Goal: Check status: Check status

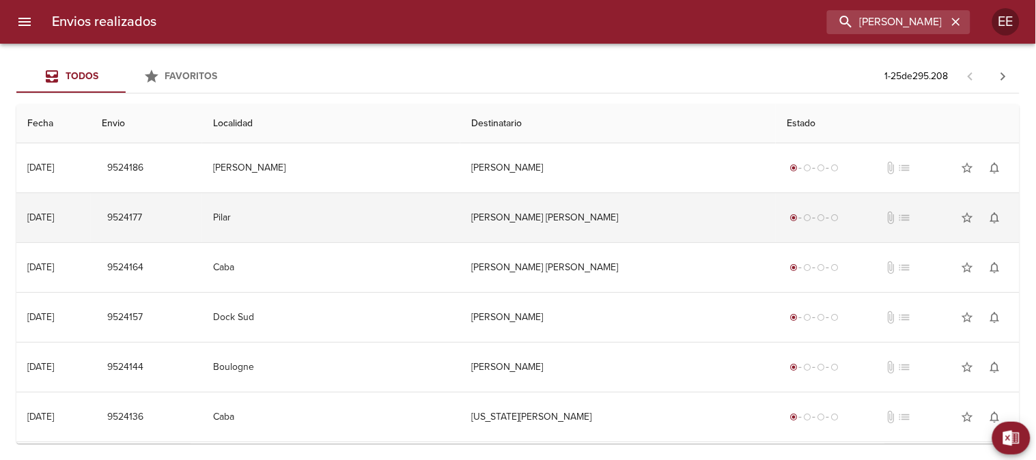
type input "[PERSON_NAME] [PERSON_NAME]"
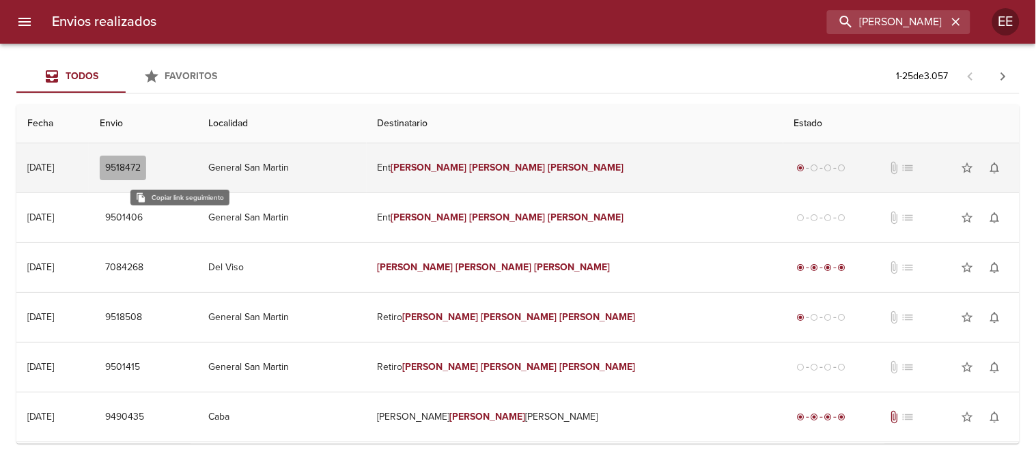
click at [141, 162] on span "9518472" at bounding box center [123, 168] width 36 height 17
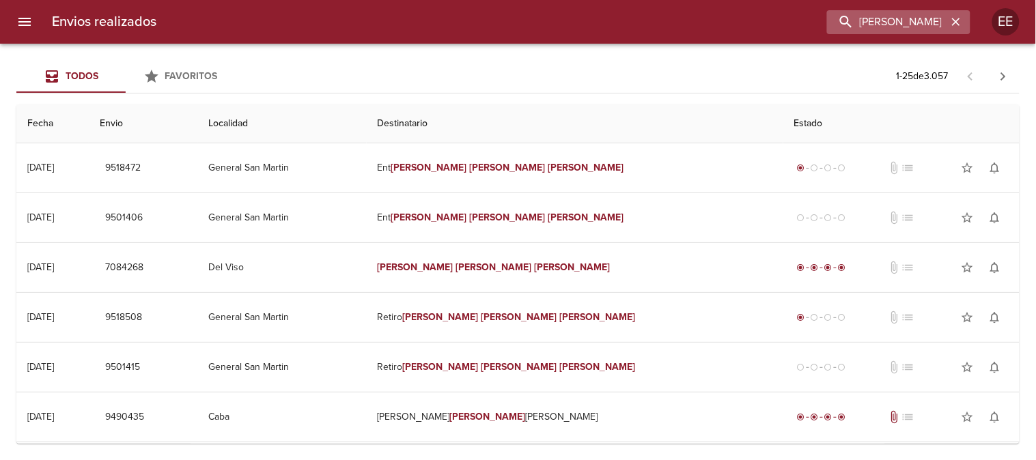
click at [955, 19] on icon "button" at bounding box center [956, 22] width 14 height 14
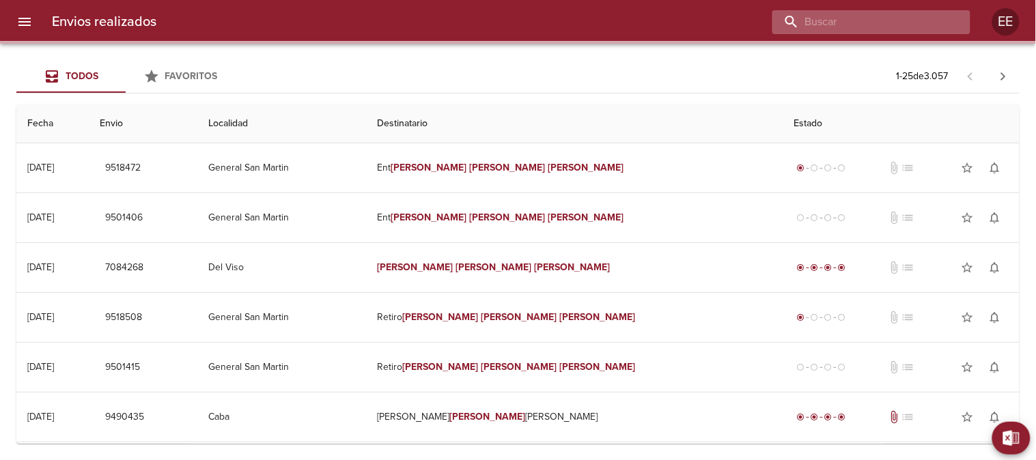
click at [861, 19] on input "buscar" at bounding box center [860, 22] width 175 height 24
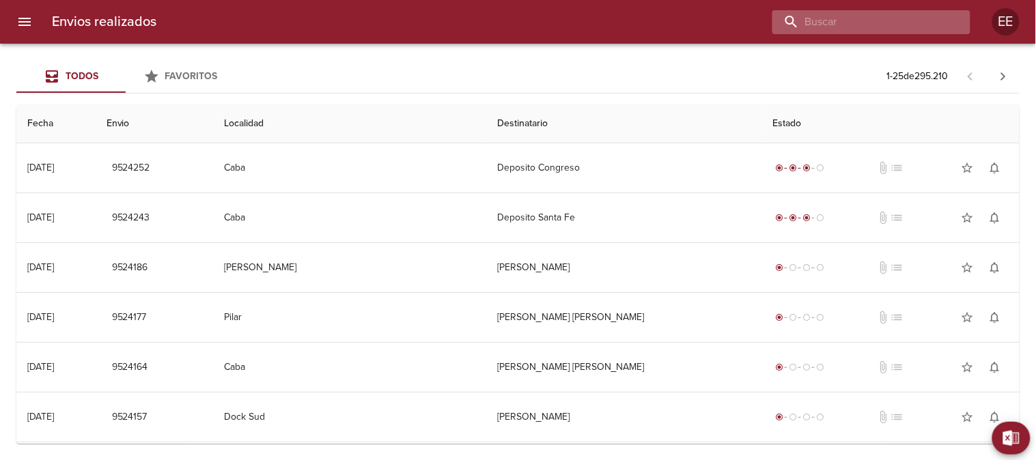
paste input "[PERSON_NAME] [PERSON_NAME]"
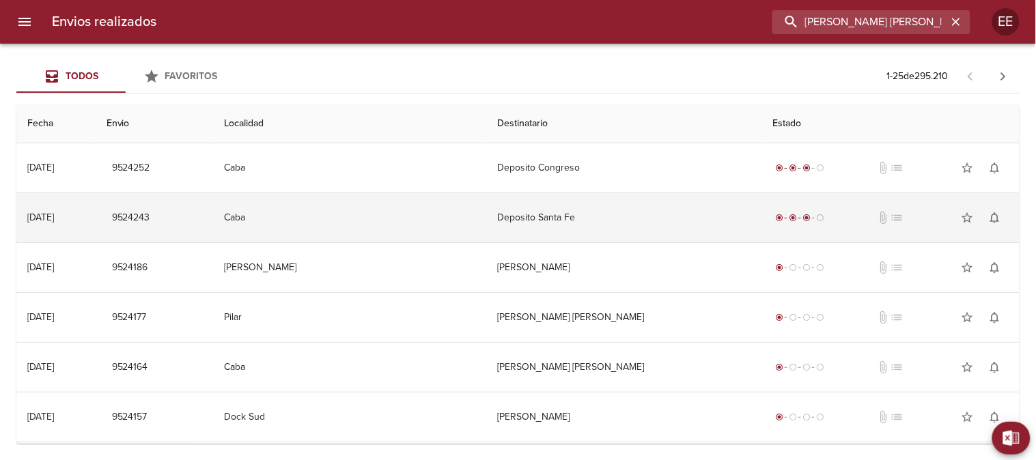
scroll to position [0, 24]
type input "[PERSON_NAME] [PERSON_NAME]"
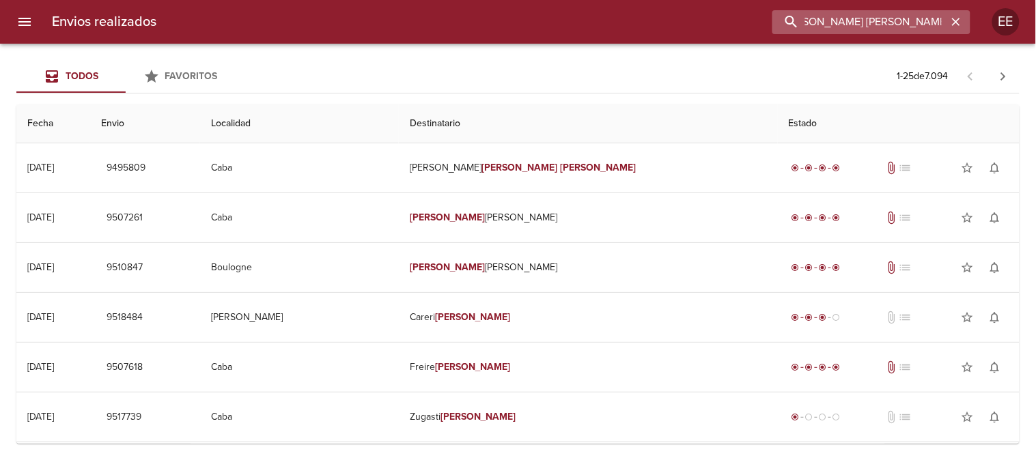
click at [855, 25] on input "[PERSON_NAME] [PERSON_NAME]" at bounding box center [860, 22] width 175 height 24
click at [959, 23] on icon "button" at bounding box center [956, 22] width 14 height 14
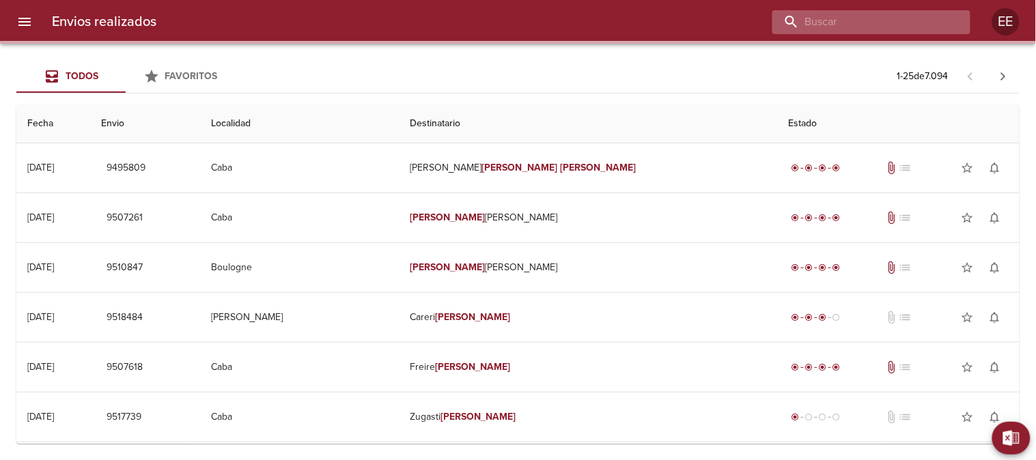
click at [909, 23] on input "buscar" at bounding box center [860, 22] width 175 height 24
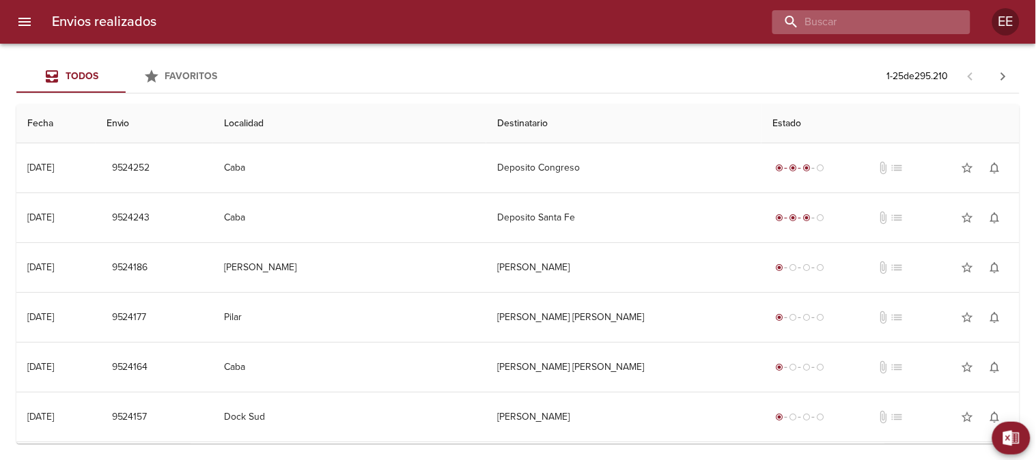
paste input "WA2056"
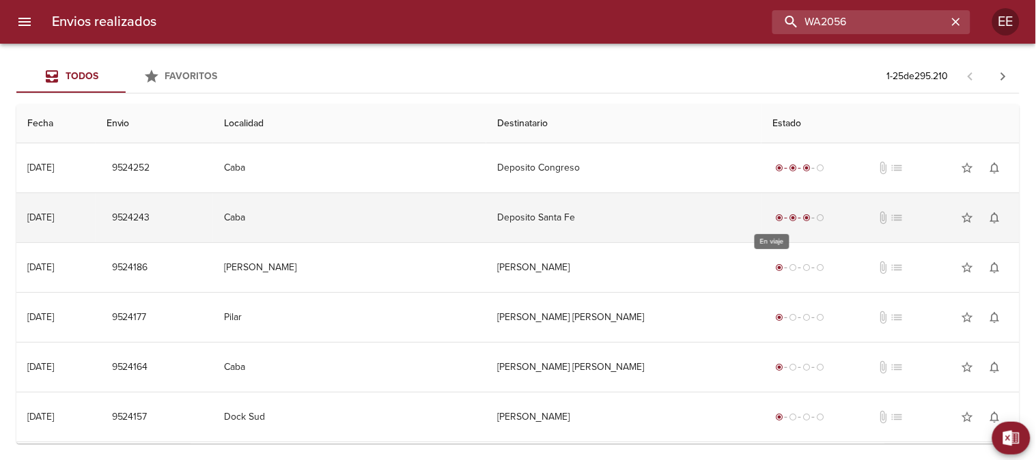
type input "WA2056"
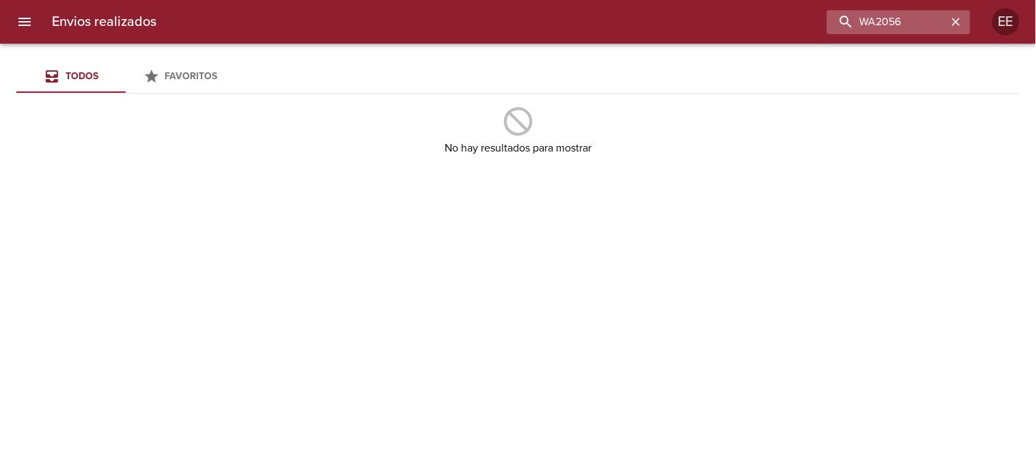
click at [958, 20] on icon "button" at bounding box center [956, 22] width 8 height 8
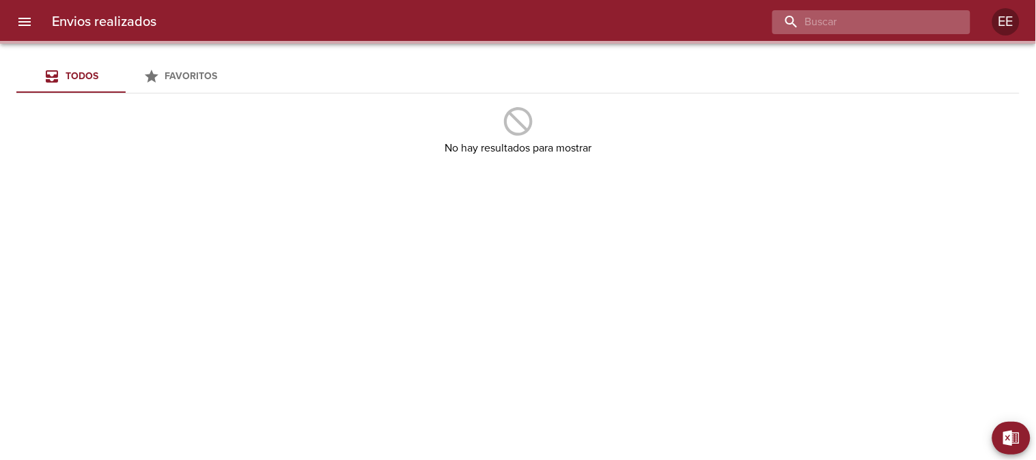
click at [905, 21] on input "buscar" at bounding box center [860, 22] width 175 height 24
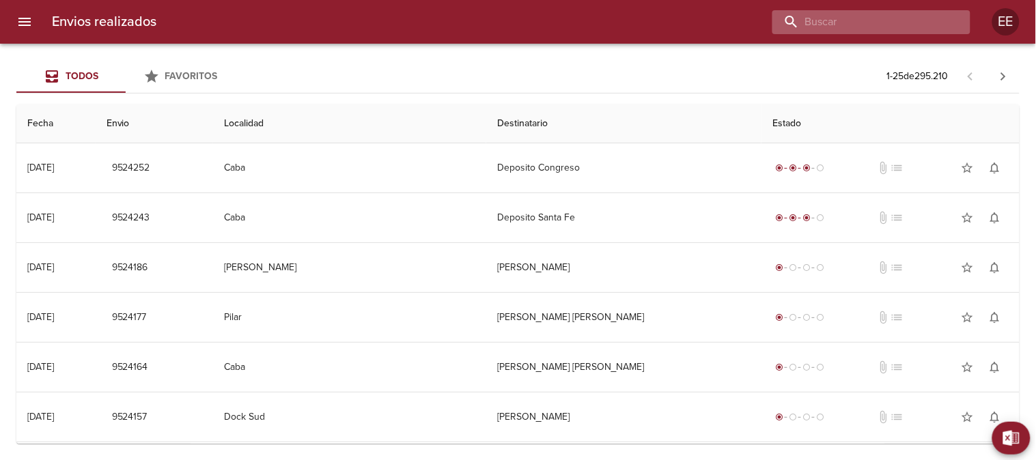
paste input "[PERSON_NAME]"
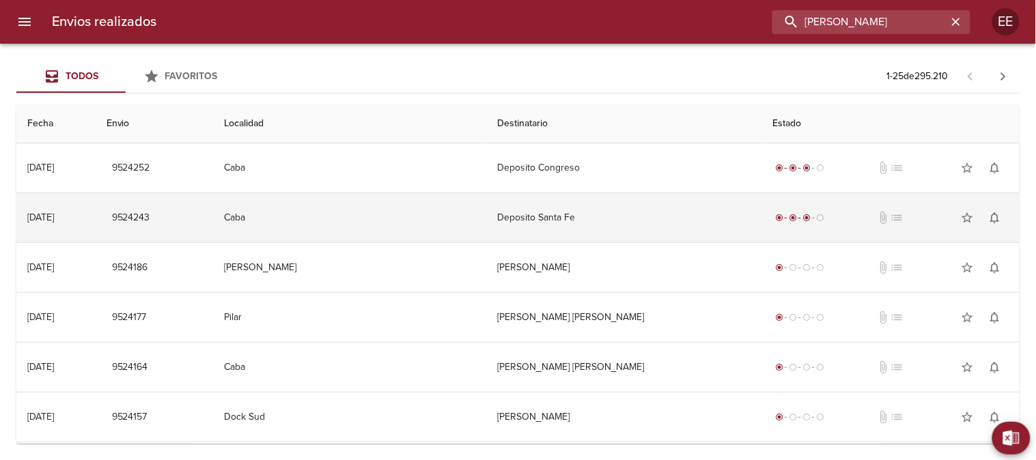
type input "[PERSON_NAME]"
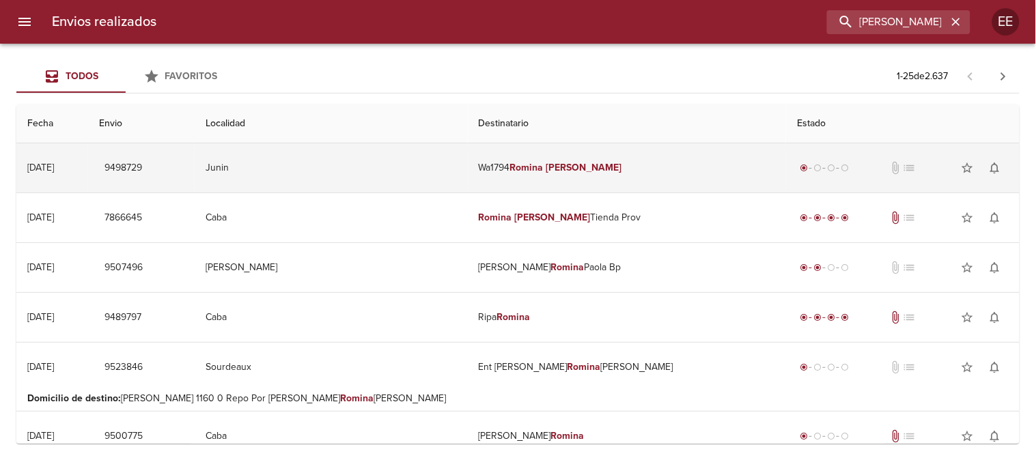
click at [444, 159] on td "Junin" at bounding box center [331, 167] width 273 height 49
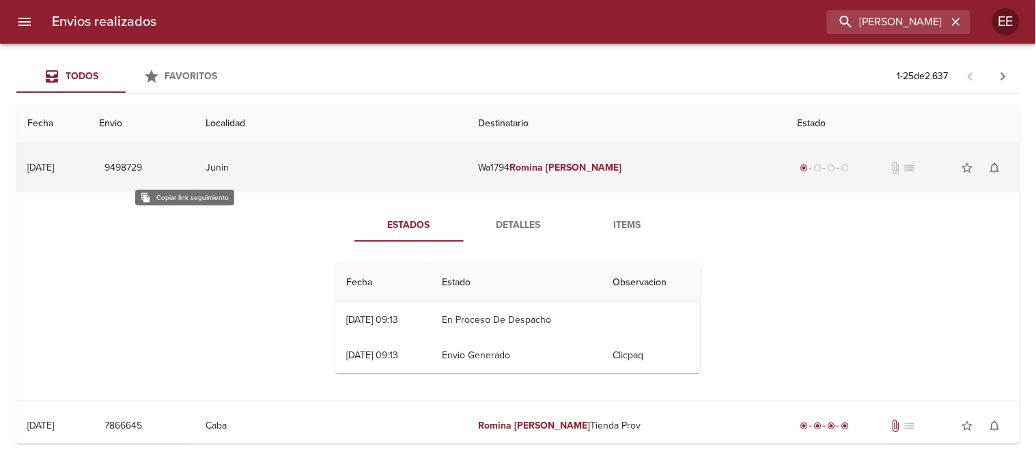
click at [142, 168] on span "9498729" at bounding box center [124, 168] width 38 height 17
